Goal: Download file/media

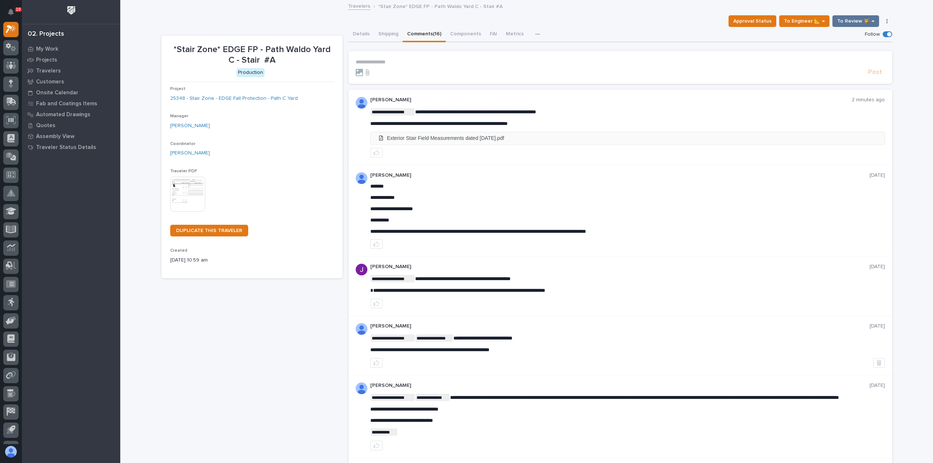
click at [436, 136] on li "Exterior Stair Field Measurements dated 09.18.25.pdf" at bounding box center [628, 138] width 514 height 12
